Goal: Transaction & Acquisition: Purchase product/service

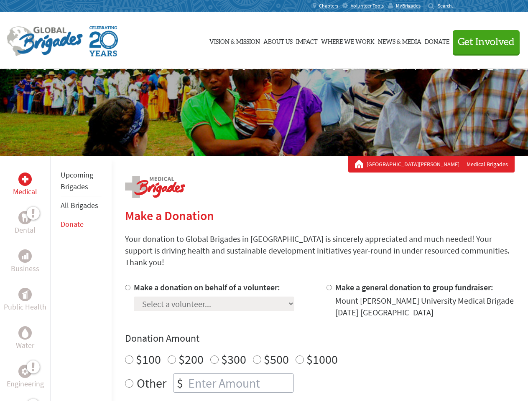
click at [462, 6] on div "Search for:" at bounding box center [444, 6] width 33 height 7
click at [483, 42] on span "Get Involved" at bounding box center [486, 42] width 57 height 10
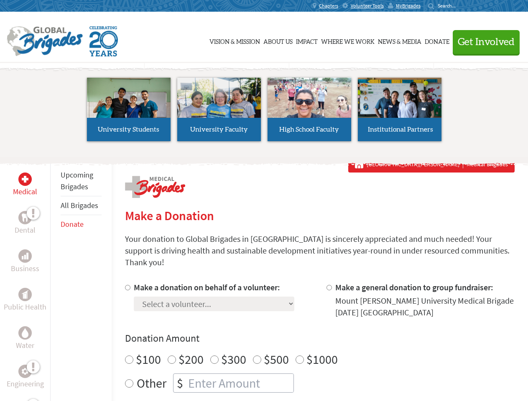
click at [264, 112] on li "High School Faculty" at bounding box center [309, 109] width 90 height 77
click at [55, 278] on div "Upcoming Brigades All Brigades Donate" at bounding box center [80, 356] width 61 height 401
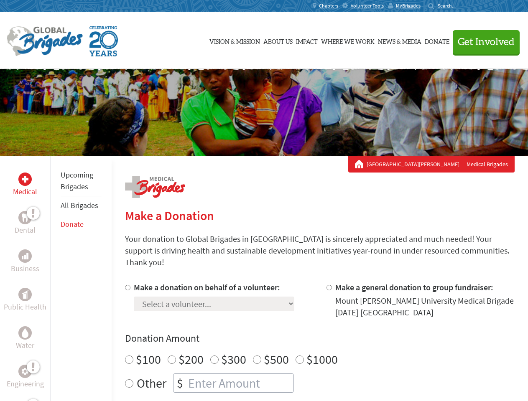
click at [319, 336] on div "Donation Amount $100 $200 $300 $500 $1000 Other $" at bounding box center [320, 362] width 390 height 61
click at [127, 285] on input "Make a donation on behalf of a volunteer:" at bounding box center [127, 287] width 5 height 5
radio input "true"
click at [329, 285] on input "Make a general donation to group fundraiser:" at bounding box center [329, 287] width 5 height 5
radio input "true"
